Goal: Use online tool/utility: Utilize a website feature to perform a specific function

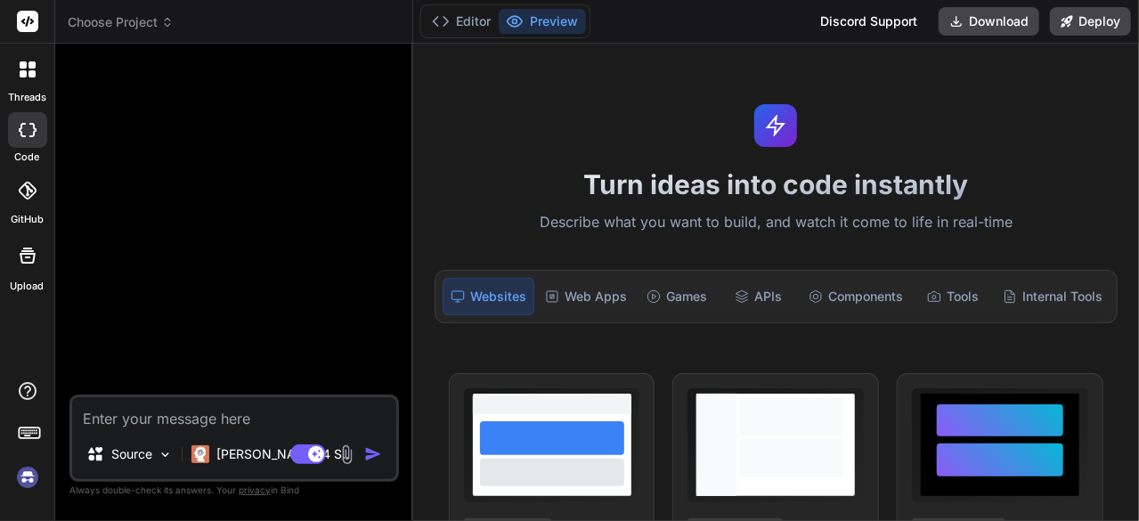
click at [29, 475] on img at bounding box center [27, 477] width 30 height 30
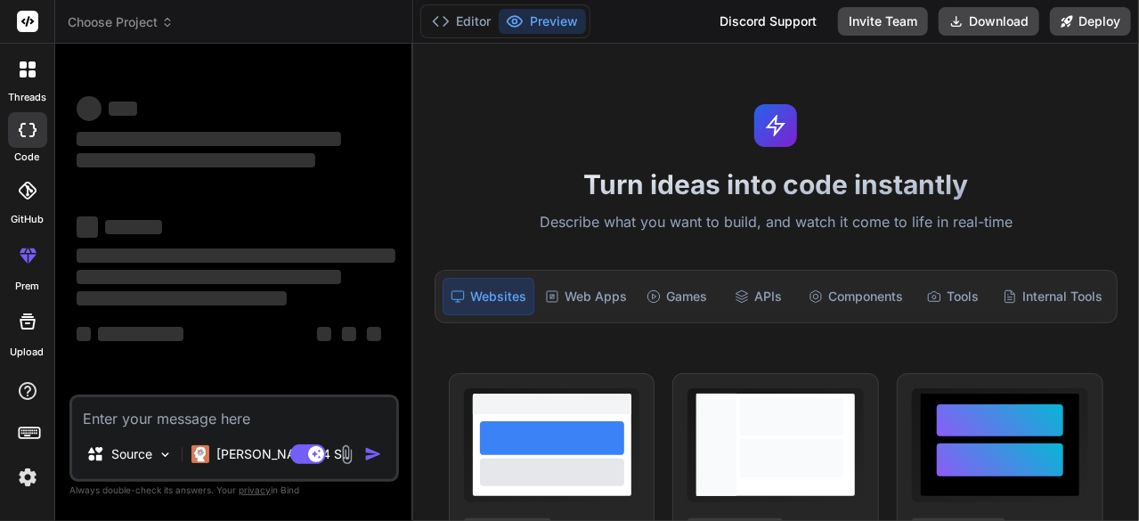
type textarea "x"
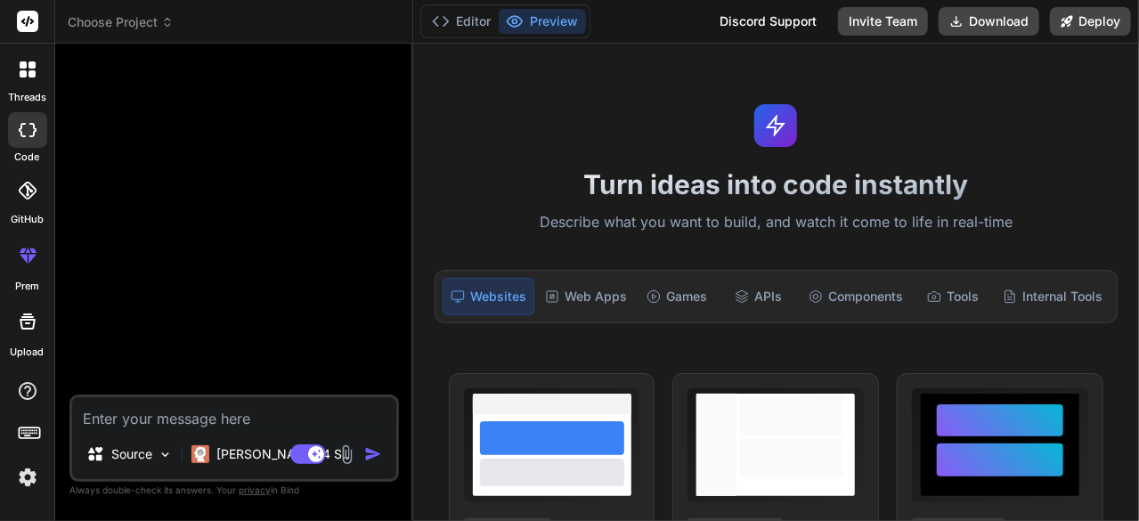
click at [149, 420] on textarea at bounding box center [234, 413] width 324 height 32
paste textarea "Lo ips dol si am cons adi elit Seddoeiu temp incid: Utla (Etdol) Magna.aliquaEn…"
type textarea "Lo ips dol si am cons adi elit Seddoeiu temp incid: Utla (Etdol) Magna.aliquaEn…"
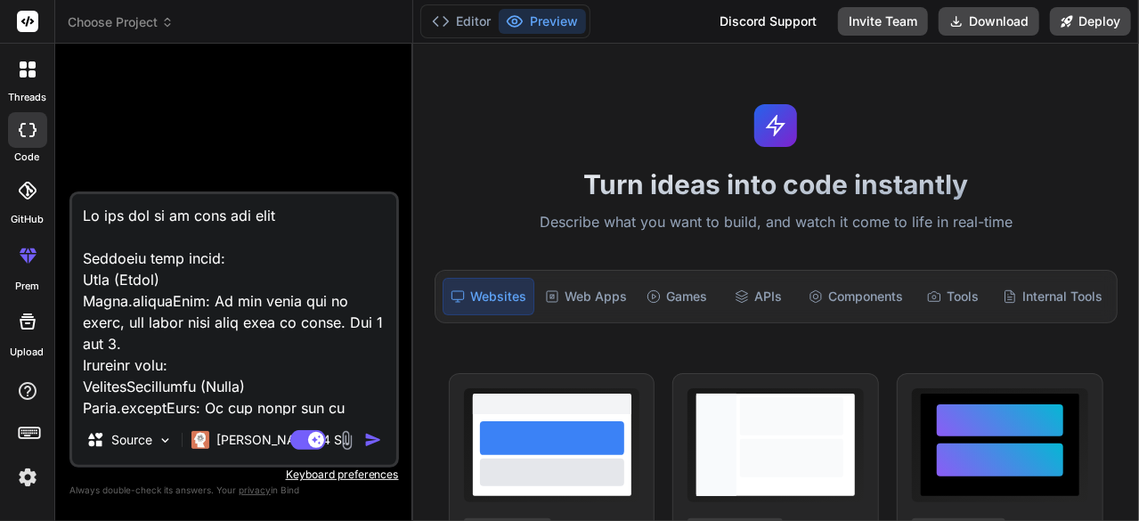
scroll to position [19369, 0]
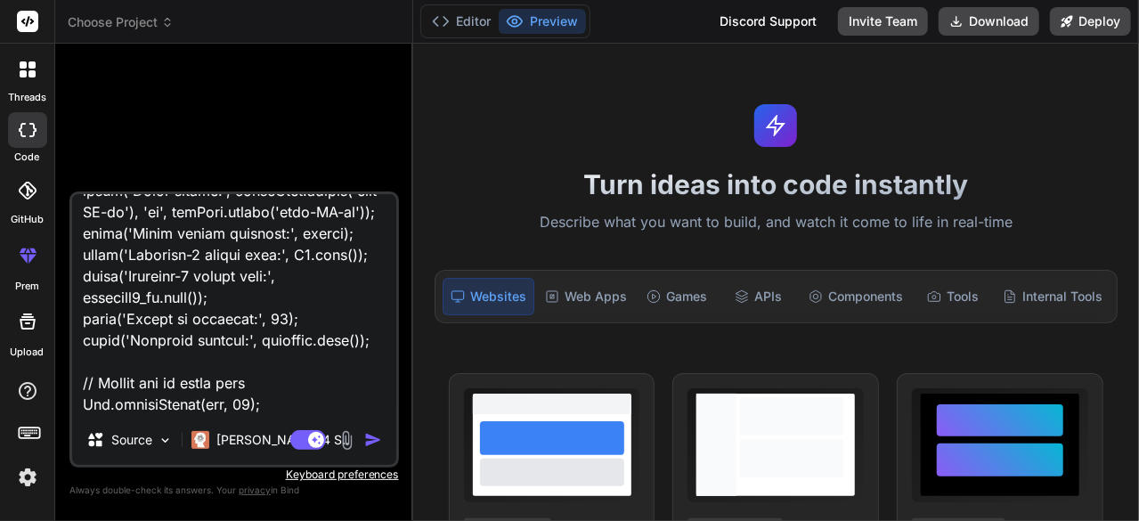
type textarea "x"
type textarea "Lo ips dol si am cons adi elit Seddoeiu temp incid: Utla (Etdol) Magna.aliquaEn…"
click at [377, 444] on img "button" at bounding box center [373, 440] width 18 height 18
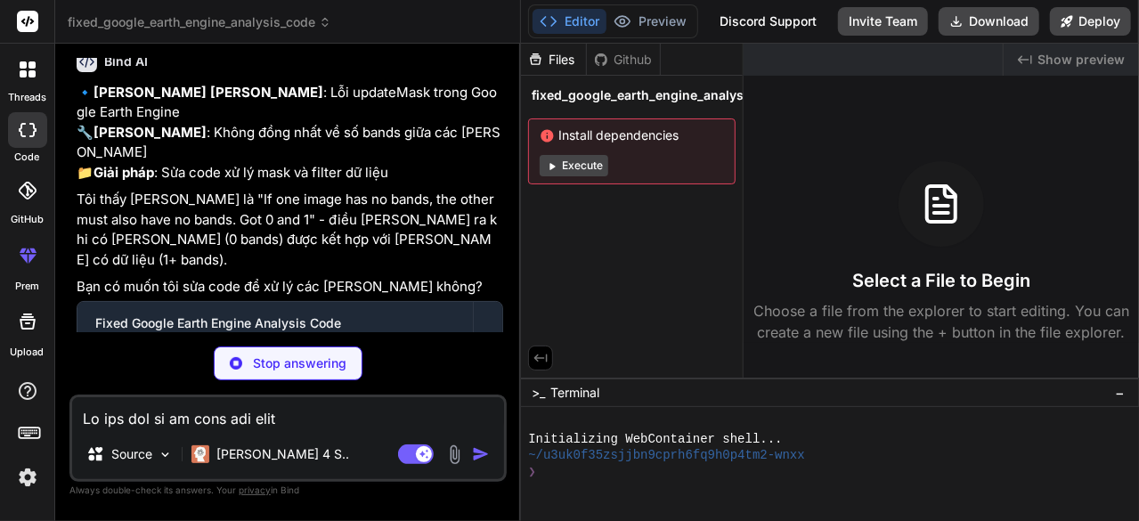
scroll to position [6253, 0]
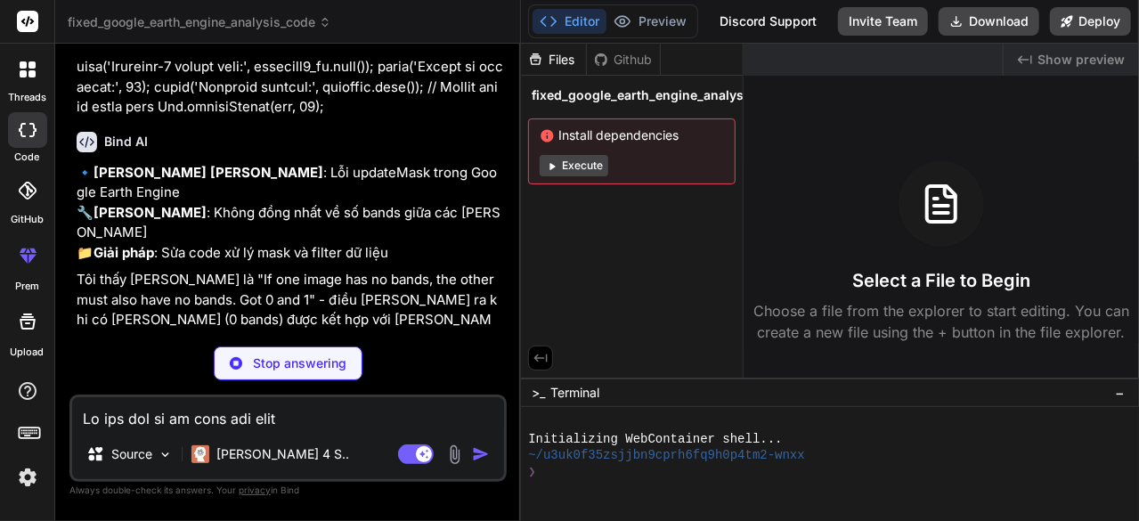
drag, startPoint x: 412, startPoint y: 288, endPoint x: 497, endPoint y: 297, distance: 86.0
click at [497, 297] on div "Bind AI Web Search Created with Pixso. Code Generator You Bind AI 🔹 [PERSON_NAM…" at bounding box center [288, 282] width 466 height 477
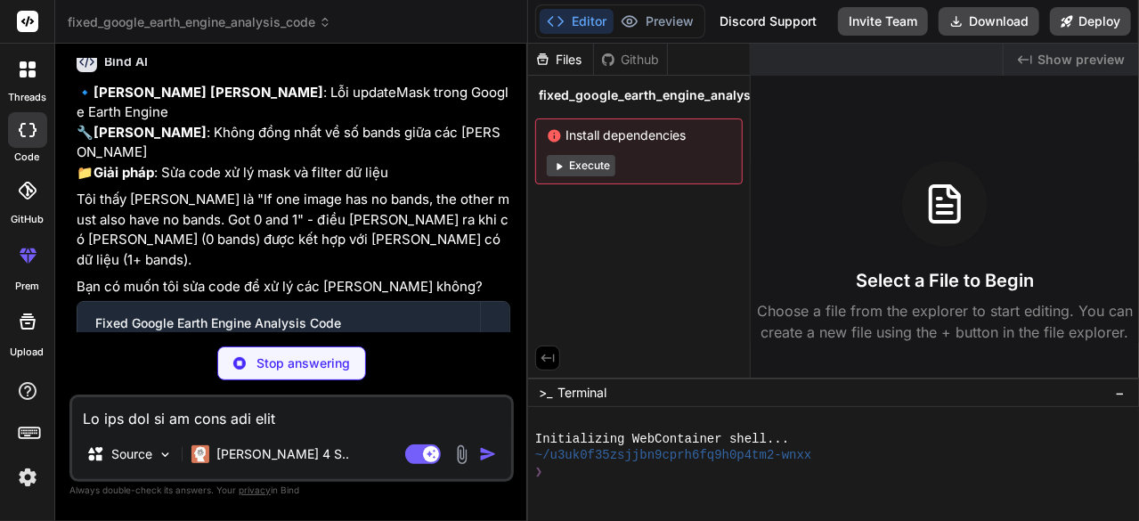
click at [263, 379] on code "fixed_gee_analysis.js" at bounding box center [258, 389] width 167 height 21
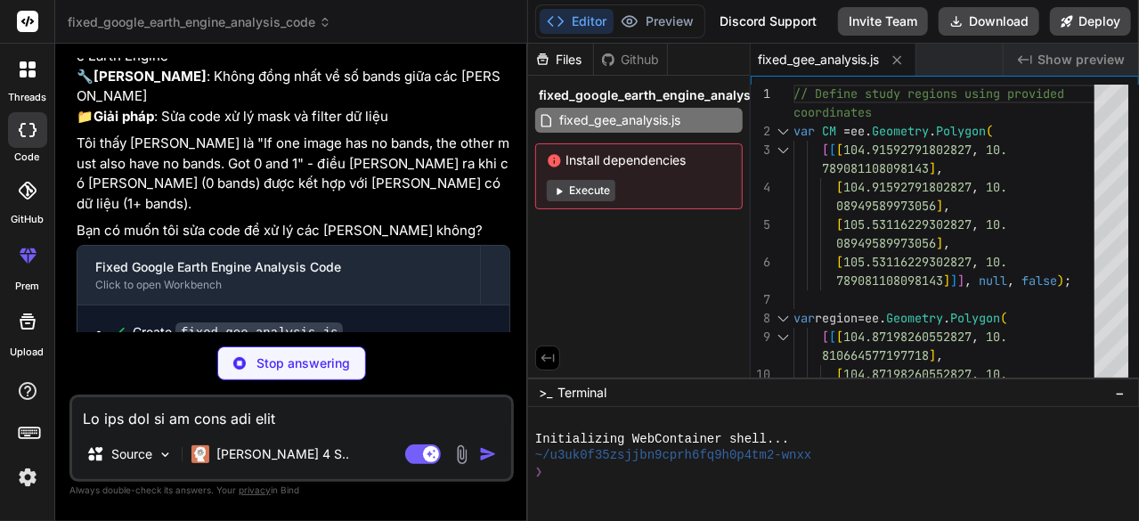
scroll to position [6314, 0]
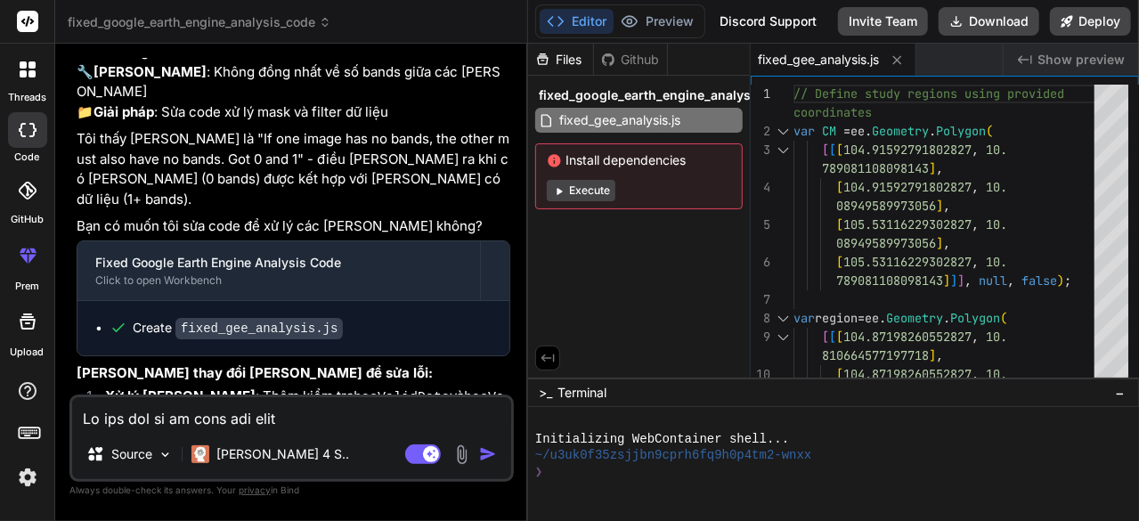
type textarea "x"
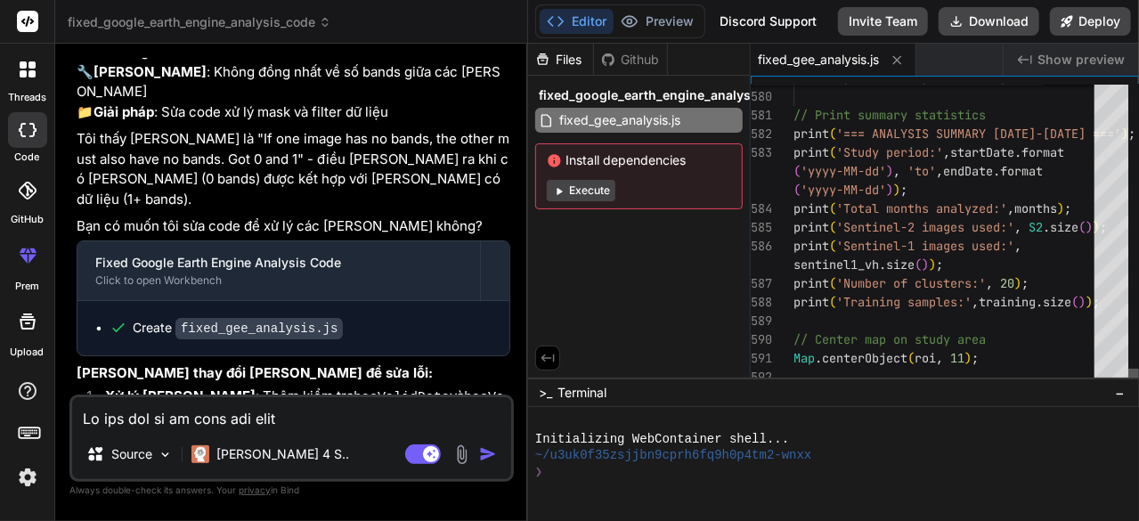
click at [1129, 387] on div at bounding box center [1134, 378] width 11 height 18
type textarea "// Define study regions using provided coordinates var CM = ee.Geometry.Polygon…"
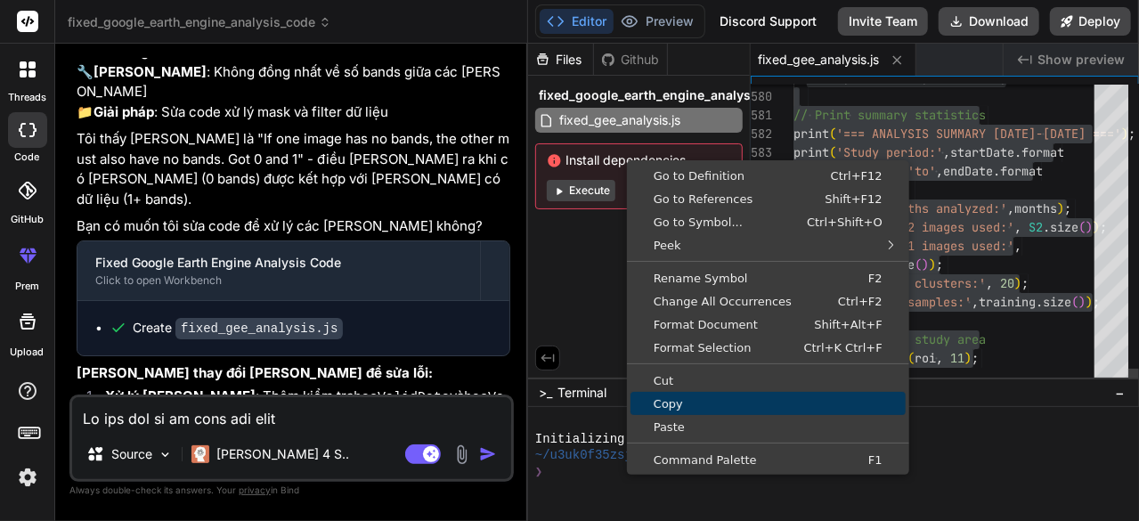
click at [723, 406] on span "Copy" at bounding box center [768, 404] width 275 height 12
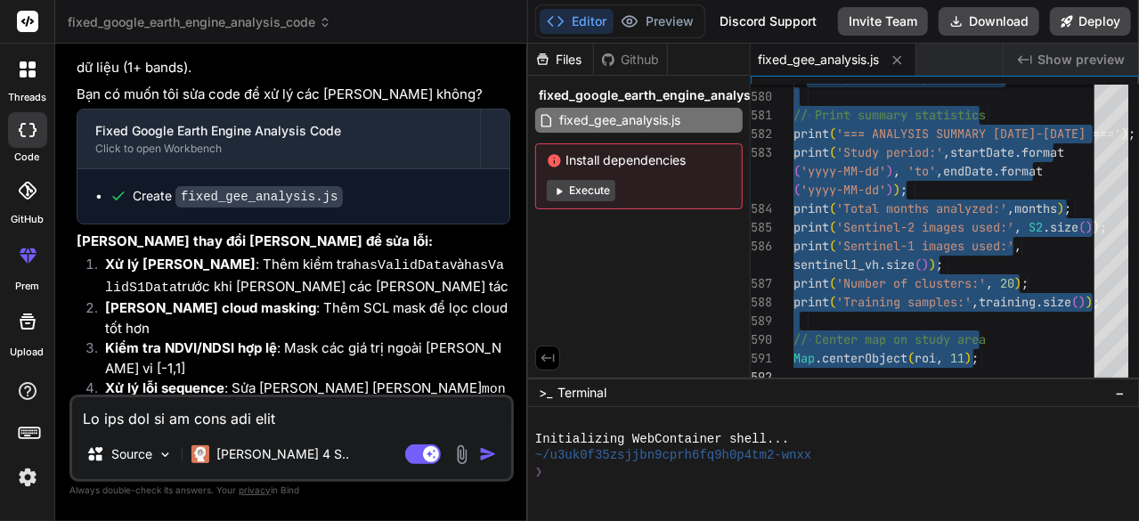
scroll to position [6534, 0]
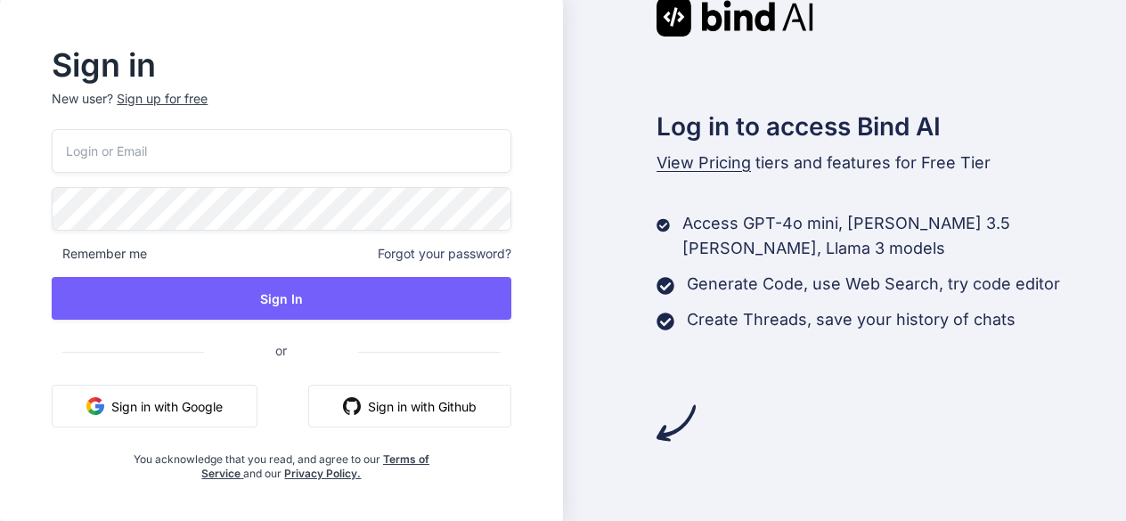
click at [187, 402] on button "Sign in with Google" at bounding box center [155, 406] width 206 height 43
